Goal: Transaction & Acquisition: Purchase product/service

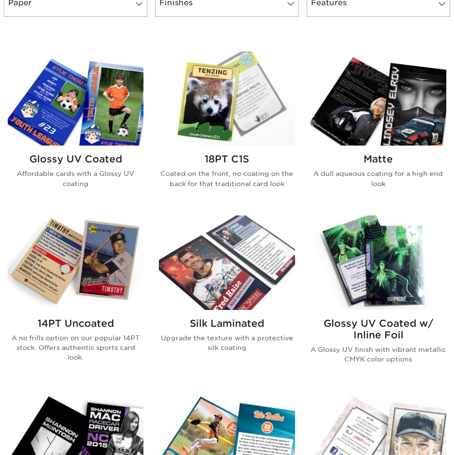
scroll to position [433, 0]
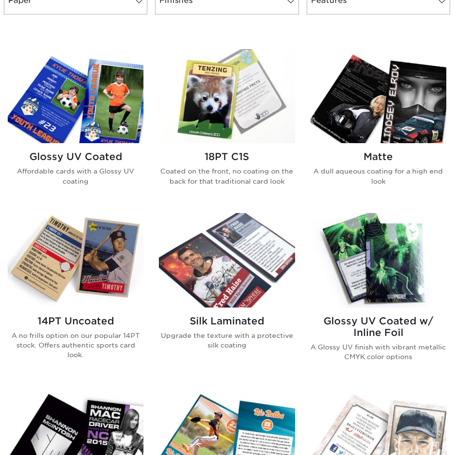
click at [103, 127] on img at bounding box center [76, 96] width 136 height 94
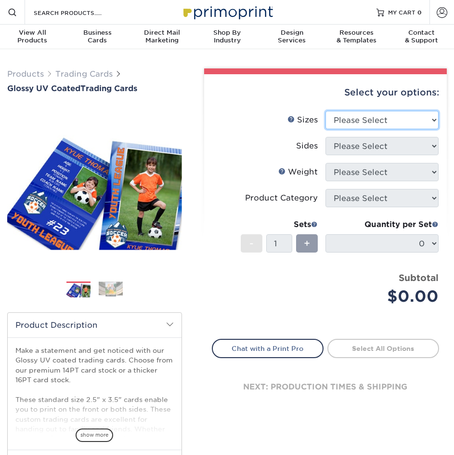
click at [350, 125] on select "Please Select 2.5" x 3.5"" at bounding box center [381, 120] width 113 height 18
select select "2.50x3.50"
click at [325, 111] on select "Please Select 2.5" x 3.5"" at bounding box center [381, 120] width 113 height 18
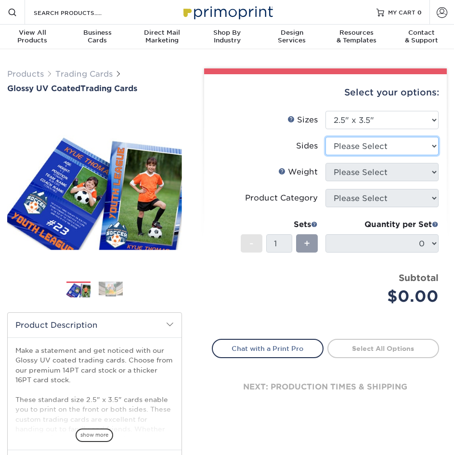
click at [355, 146] on select "Please Select Print Both Sides Print Front Only" at bounding box center [381, 146] width 113 height 18
select select "13abbda7-1d64-4f25-8bb2-c179b224825d"
click at [325, 137] on select "Please Select Print Both Sides Print Front Only" at bounding box center [381, 146] width 113 height 18
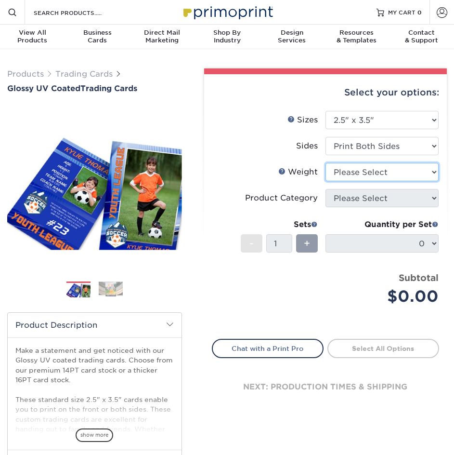
click at [358, 177] on select "Please Select 16PT 14PT 18PT C1S" at bounding box center [381, 172] width 113 height 18
click at [238, 151] on label "Sides" at bounding box center [268, 146] width 113 height 18
click at [348, 178] on select "Please Select 16PT 14PT 18PT C1S" at bounding box center [381, 172] width 113 height 18
select select "16PT"
click at [325, 163] on select "Please Select 16PT 14PT 18PT C1S" at bounding box center [381, 172] width 113 height 18
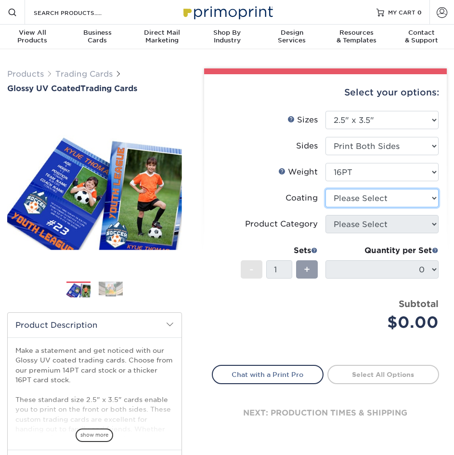
click at [348, 200] on select at bounding box center [381, 198] width 113 height 18
select select "ae367451-b2b8-45df-a344-0f05b6a12993"
click at [325, 189] on select at bounding box center [381, 198] width 113 height 18
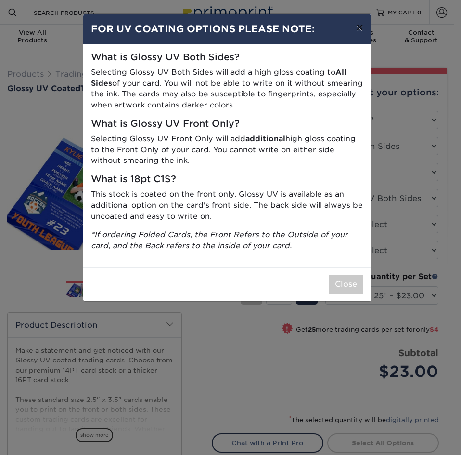
click at [363, 26] on button "×" at bounding box center [360, 27] width 22 height 27
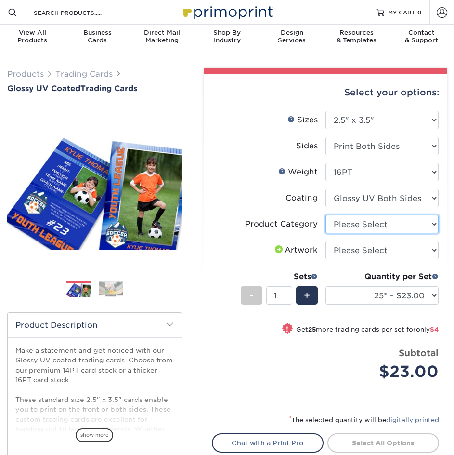
click at [370, 221] on select "Please Select Trading Cards" at bounding box center [381, 224] width 113 height 18
select select "c2f9bce9-36c2-409d-b101-c29d9d031e18"
click at [325, 215] on select "Please Select Trading Cards" at bounding box center [381, 224] width 113 height 18
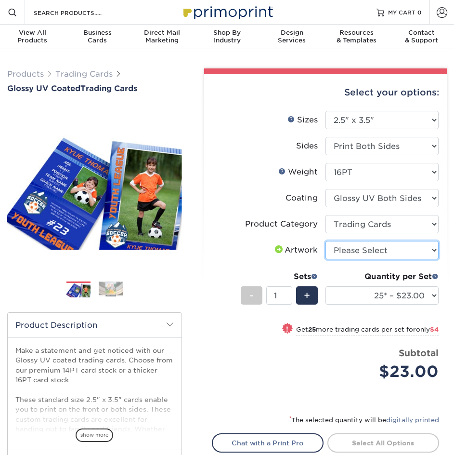
click at [377, 251] on select "Please Select I will upload files I need a design - $100" at bounding box center [381, 250] width 113 height 18
select select "upload"
click at [325, 241] on select "Please Select I will upload files I need a design - $100" at bounding box center [381, 250] width 113 height 18
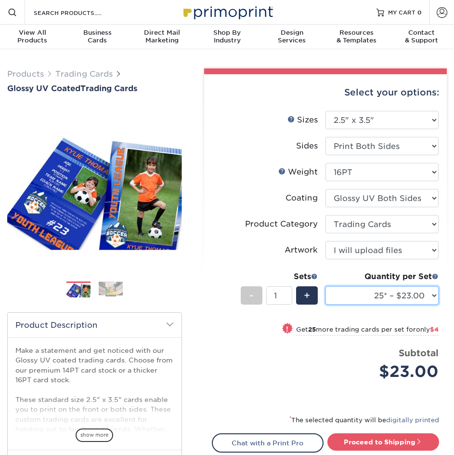
click at [415, 296] on select "25* – $23.00 50* – $27.00 75* – $33.00 100* – $37.00 250* – $47.00 500 – $58.00…" at bounding box center [381, 295] width 113 height 18
select select "500 – $58.00"
click at [325, 286] on select "25* – $23.00 50* – $27.00 75* – $33.00 100* – $37.00 250* – $47.00 500 – $58.00…" at bounding box center [381, 295] width 113 height 18
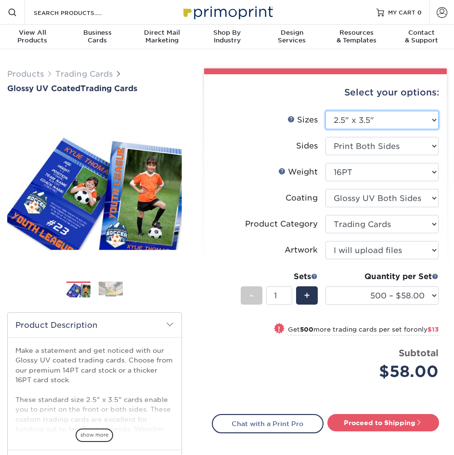
click at [387, 116] on select "Please Select 2.5" x 3.5"" at bounding box center [381, 120] width 113 height 18
click at [325, 111] on select "Please Select 2.5" x 3.5"" at bounding box center [381, 120] width 113 height 18
click at [378, 163] on select "Please Select 16PT 14PT 18PT C1S" at bounding box center [381, 172] width 113 height 18
click at [266, 136] on li "Sizes Help Sizes Please Select 2.5" x 3.5"" at bounding box center [325, 124] width 226 height 26
